Goal: Task Accomplishment & Management: Use online tool/utility

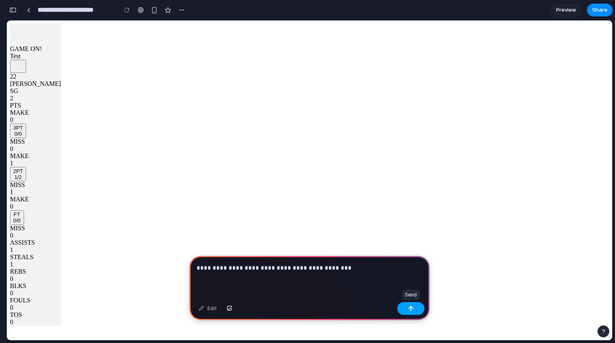
click at [409, 310] on div "button" at bounding box center [411, 308] width 6 height 6
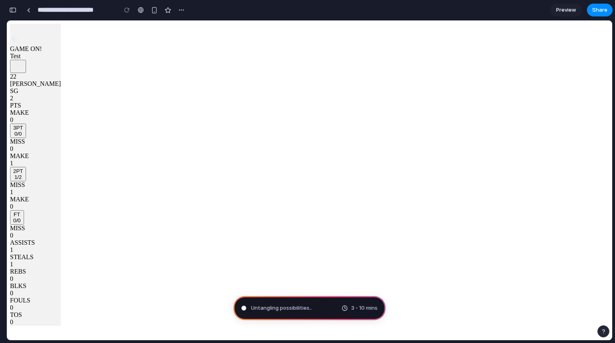
type input "**********"
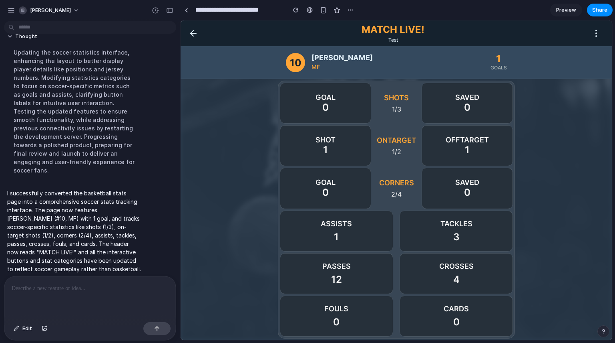
click at [343, 100] on div "GOAL 0" at bounding box center [325, 103] width 91 height 41
click at [448, 103] on div "SAVED 0" at bounding box center [467, 103] width 91 height 41
click at [451, 154] on div "OFFTARGET 1" at bounding box center [467, 145] width 91 height 41
click at [452, 188] on div "SAVED 0" at bounding box center [467, 187] width 91 height 41
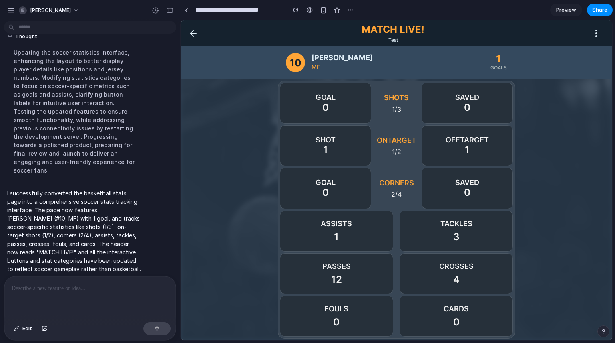
click at [444, 233] on div "TACKLES 3" at bounding box center [456, 230] width 113 height 41
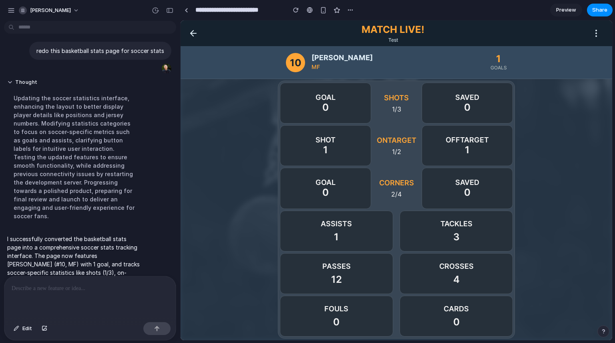
scroll to position [52, 0]
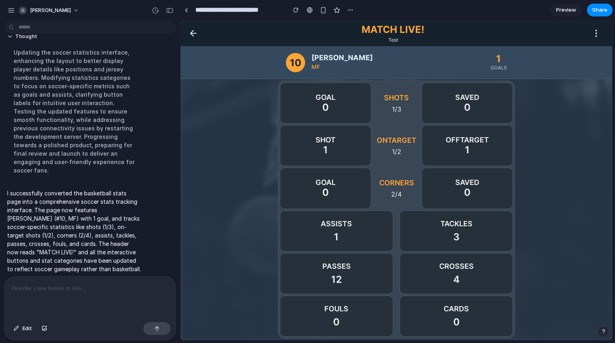
click at [462, 236] on div "TACKLES 3" at bounding box center [456, 230] width 113 height 41
click at [475, 191] on div "SAVED 0" at bounding box center [467, 187] width 91 height 41
